Goal: Task Accomplishment & Management: Use online tool/utility

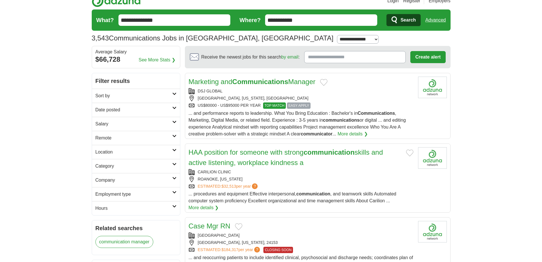
scroll to position [13, 0]
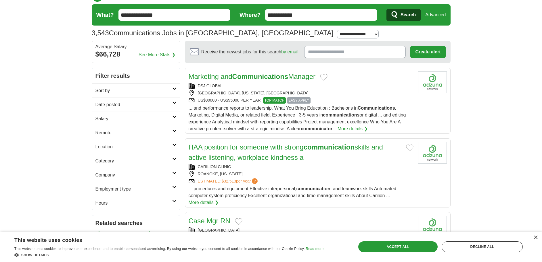
click at [238, 76] on strong "Communications" at bounding box center [260, 77] width 56 height 8
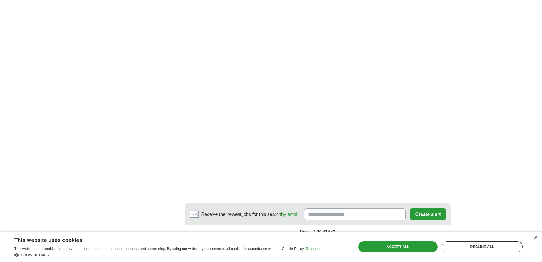
scroll to position [917, 0]
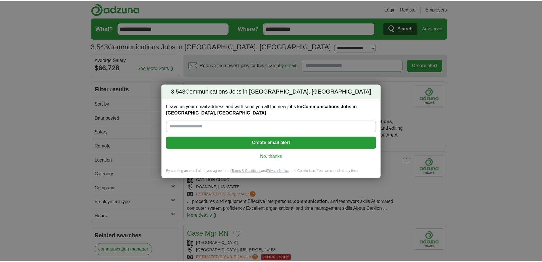
scroll to position [701, 0]
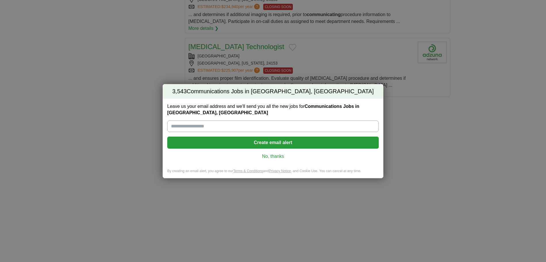
click at [277, 152] on div "Leave us your email address and we'll send you all the new jobs for Communicati…" at bounding box center [273, 134] width 221 height 70
click at [277, 156] on link "No, thanks" at bounding box center [273, 156] width 202 height 6
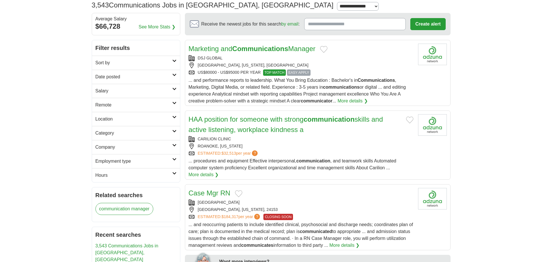
scroll to position [0, 0]
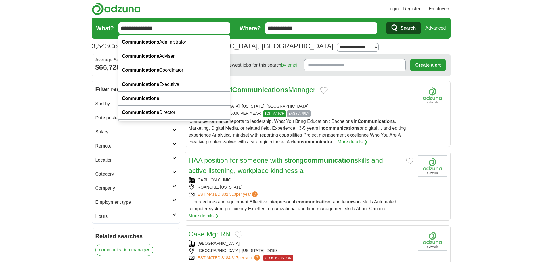
drag, startPoint x: 169, startPoint y: 30, endPoint x: 63, endPoint y: 25, distance: 106.4
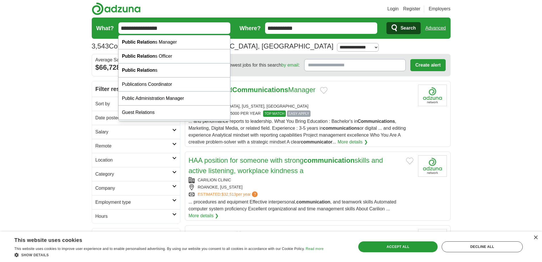
type input "**********"
click at [386, 22] on button "Search" at bounding box center [403, 28] width 34 height 12
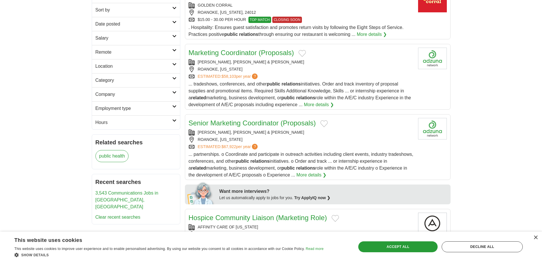
scroll to position [97, 0]
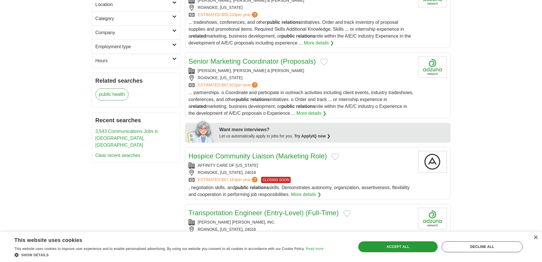
scroll to position [0, 0]
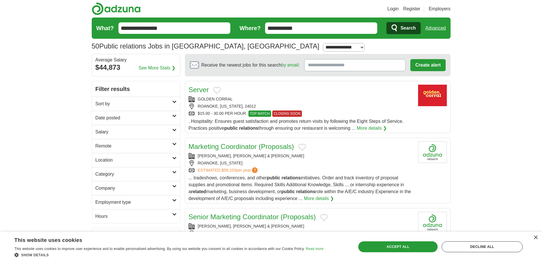
drag, startPoint x: 306, startPoint y: 26, endPoint x: 211, endPoint y: 22, distance: 95.2
click at [212, 23] on form "**********" at bounding box center [271, 28] width 359 height 21
type input "*"
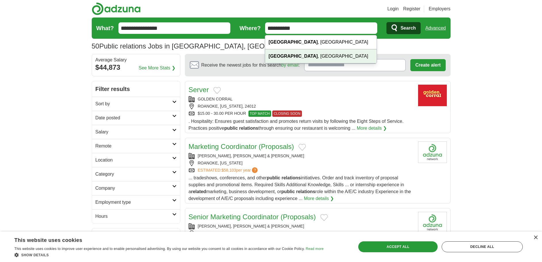
click at [324, 55] on div "Blacksburg , VA" at bounding box center [320, 56] width 111 height 14
type input "**********"
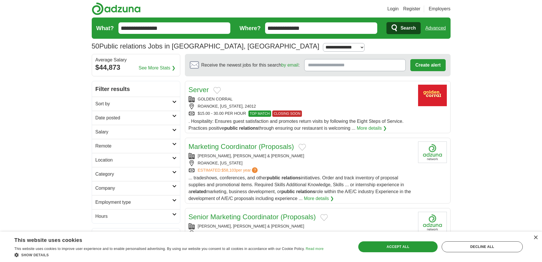
click at [398, 30] on button "Search" at bounding box center [403, 28] width 34 height 12
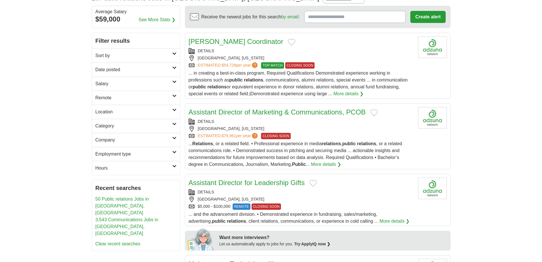
scroll to position [49, 0]
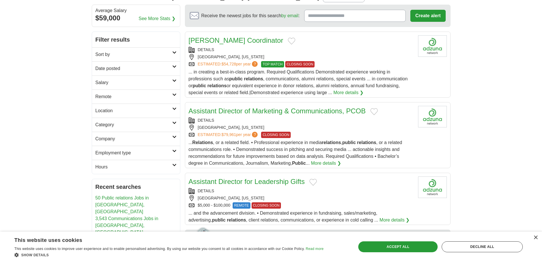
click at [257, 134] on span "?" at bounding box center [255, 135] width 6 height 6
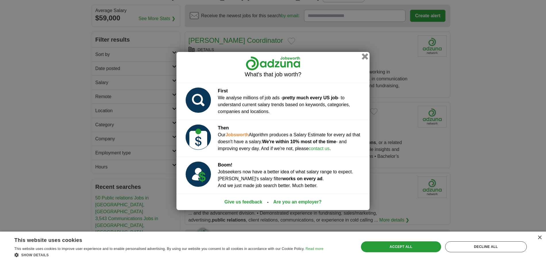
click at [362, 54] on div "What's that job worth? First We analyse millions of job ads - pretty much every…" at bounding box center [272, 131] width 193 height 158
click at [366, 54] on button "button" at bounding box center [365, 56] width 6 height 6
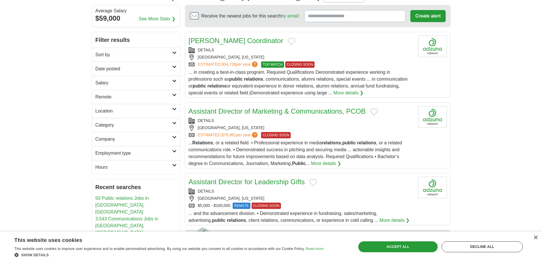
scroll to position [0, 0]
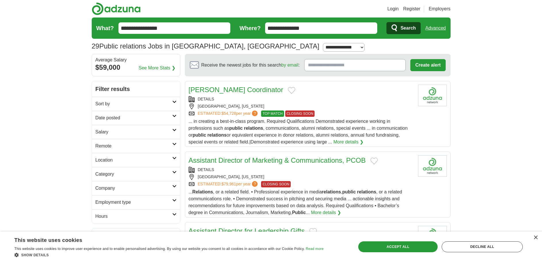
drag, startPoint x: 322, startPoint y: 27, endPoint x: 231, endPoint y: 26, distance: 91.4
click at [234, 26] on form "**********" at bounding box center [271, 28] width 359 height 21
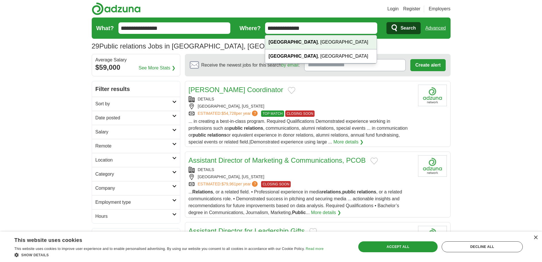
click at [280, 43] on strong "Christiansburg" at bounding box center [292, 42] width 49 height 5
type input "**********"
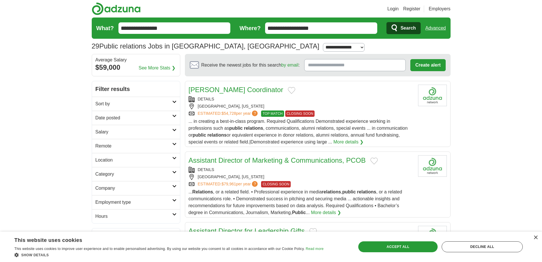
click at [395, 32] on button "Search" at bounding box center [403, 28] width 34 height 12
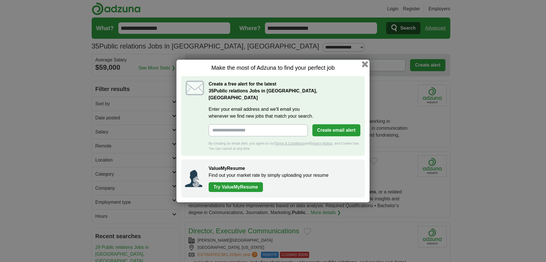
click at [364, 66] on button "button" at bounding box center [365, 64] width 6 height 6
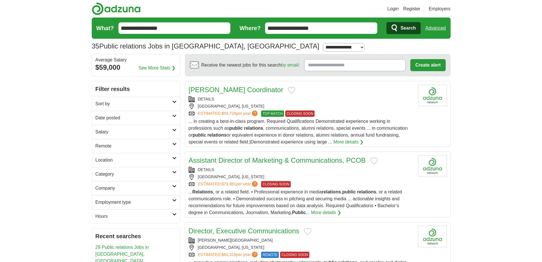
click at [399, 25] on button "Search" at bounding box center [403, 28] width 34 height 12
click at [143, 149] on h2 "Remote" at bounding box center [133, 146] width 77 height 7
click at [116, 158] on link "Remote jobs" at bounding box center [108, 159] width 26 height 5
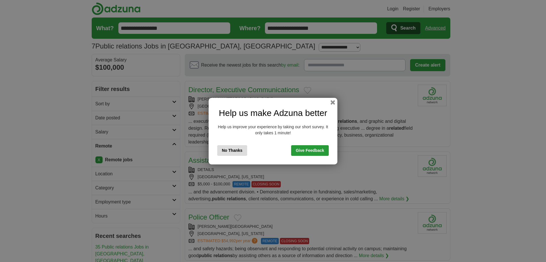
click at [237, 153] on button "No Thanks" at bounding box center [232, 150] width 30 height 11
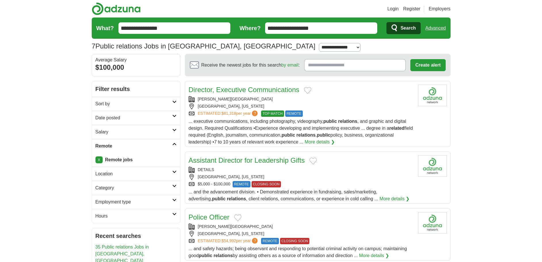
drag, startPoint x: 345, startPoint y: 26, endPoint x: 227, endPoint y: 20, distance: 117.9
click at [229, 20] on form "**********" at bounding box center [271, 28] width 359 height 21
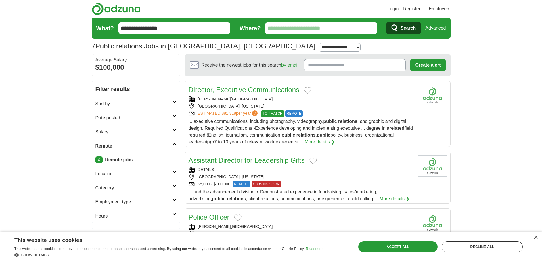
click at [401, 26] on span "Search" at bounding box center [407, 27] width 15 height 11
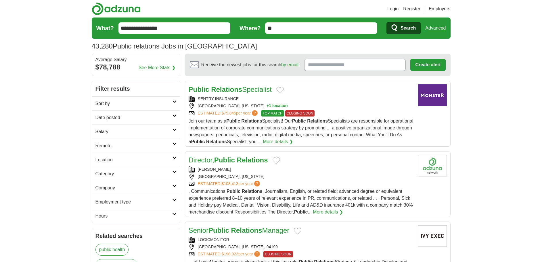
click at [109, 145] on h2 "Remote" at bounding box center [133, 146] width 77 height 7
click at [108, 159] on link "Remote jobs" at bounding box center [108, 159] width 26 height 5
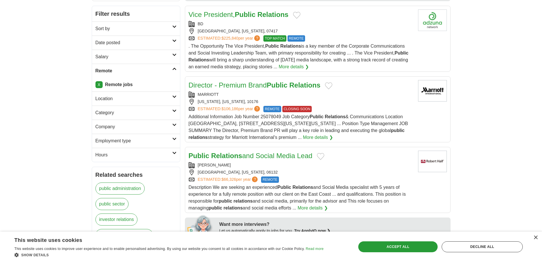
scroll to position [70, 0]
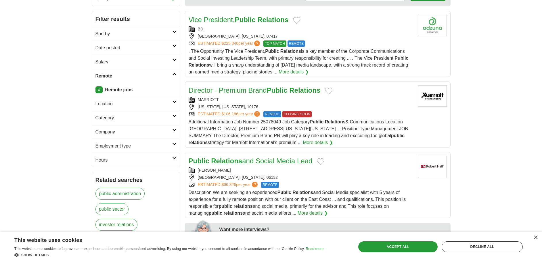
click at [292, 92] on strong "Relations" at bounding box center [304, 90] width 31 height 8
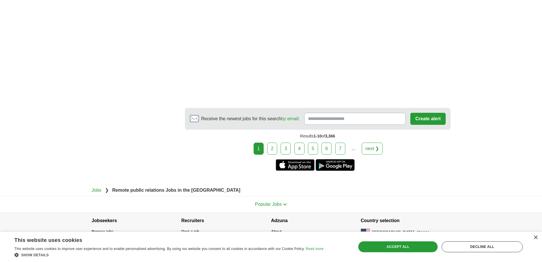
scroll to position [1072, 0]
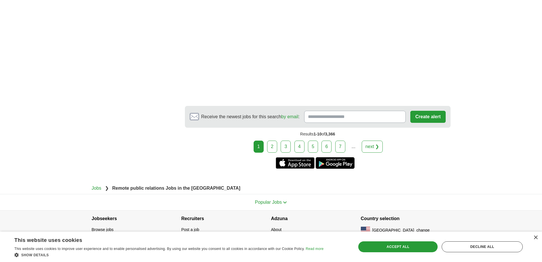
click at [276, 141] on link "2" at bounding box center [272, 147] width 10 height 12
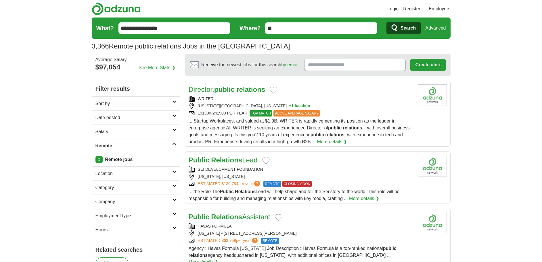
drag, startPoint x: 196, startPoint y: 29, endPoint x: 65, endPoint y: 16, distance: 131.7
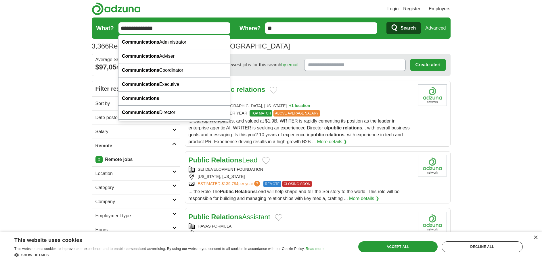
type input "**********"
click at [386, 22] on button "Search" at bounding box center [403, 28] width 34 height 12
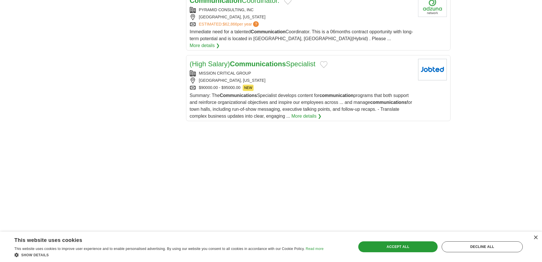
scroll to position [747, 0]
